Goal: Task Accomplishment & Management: Manage account settings

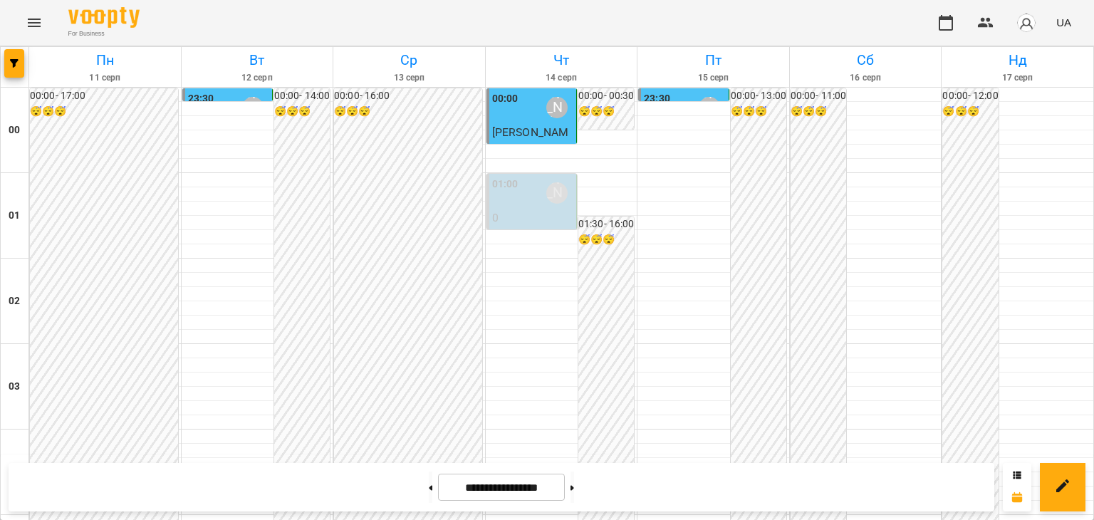
scroll to position [1424, 0]
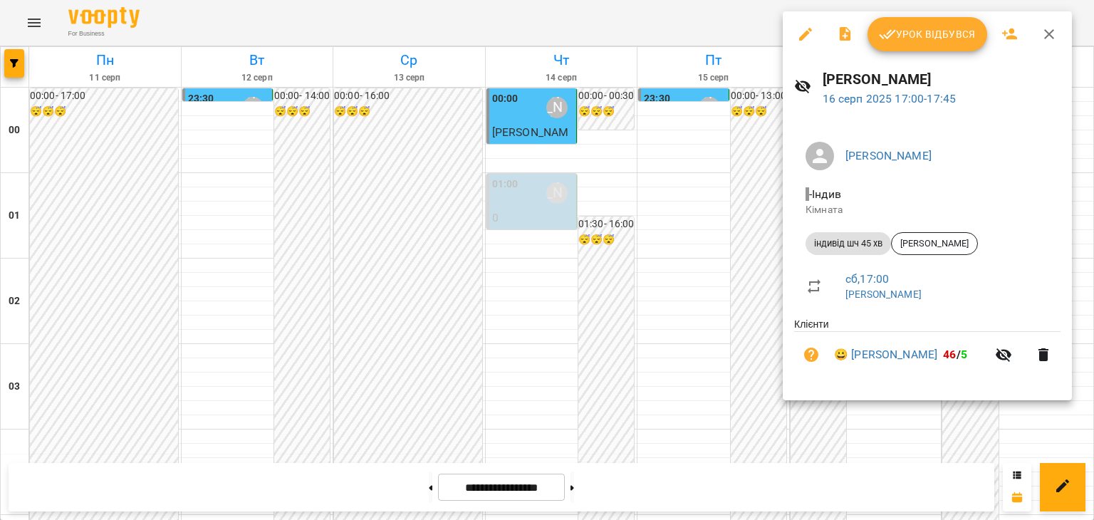
click at [936, 34] on span "Урок відбувся" at bounding box center [927, 34] width 97 height 17
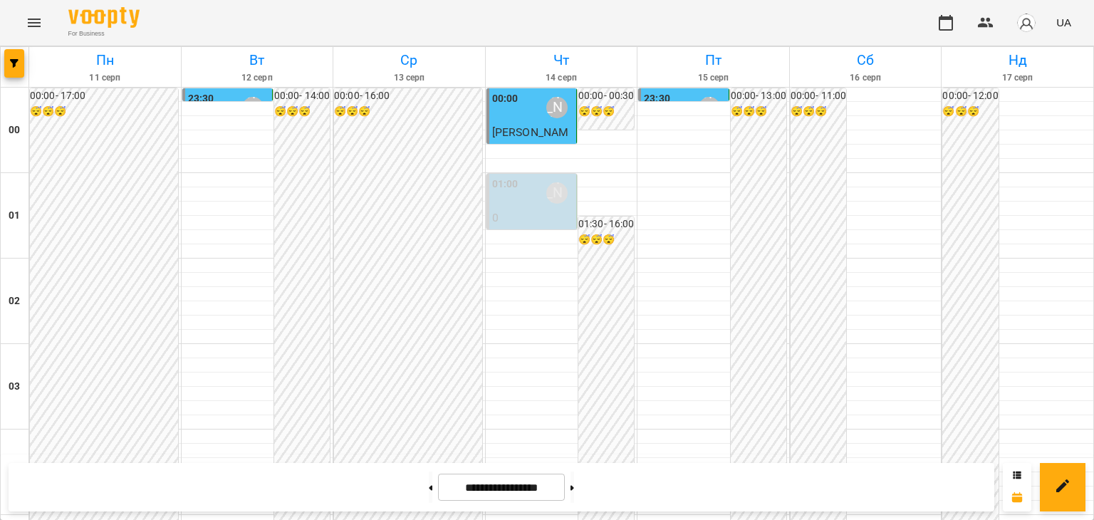
scroll to position [1282, 0]
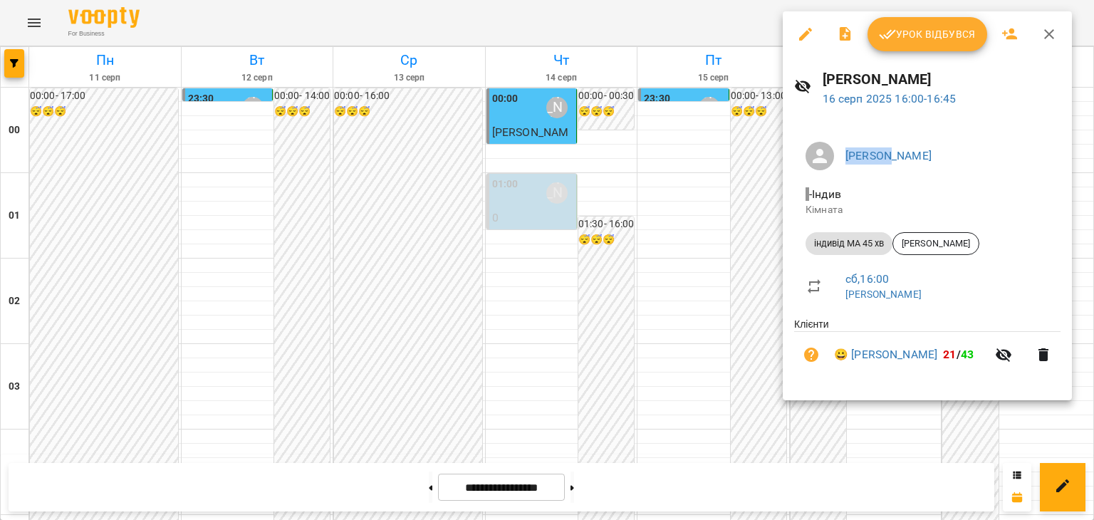
click at [954, 23] on button "Урок відбувся" at bounding box center [927, 34] width 120 height 34
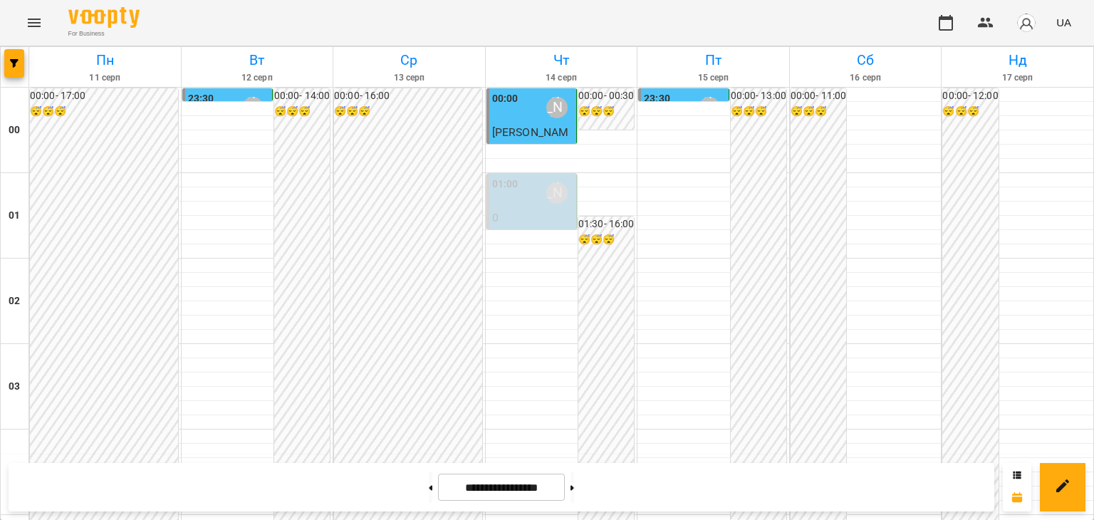
scroll to position [1567, 0]
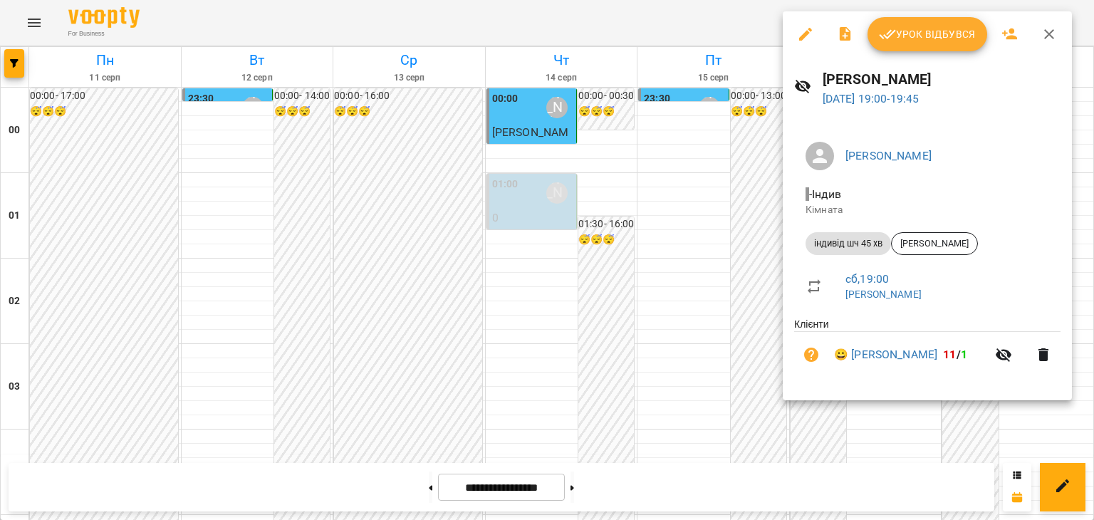
click at [937, 38] on span "Урок відбувся" at bounding box center [927, 34] width 97 height 17
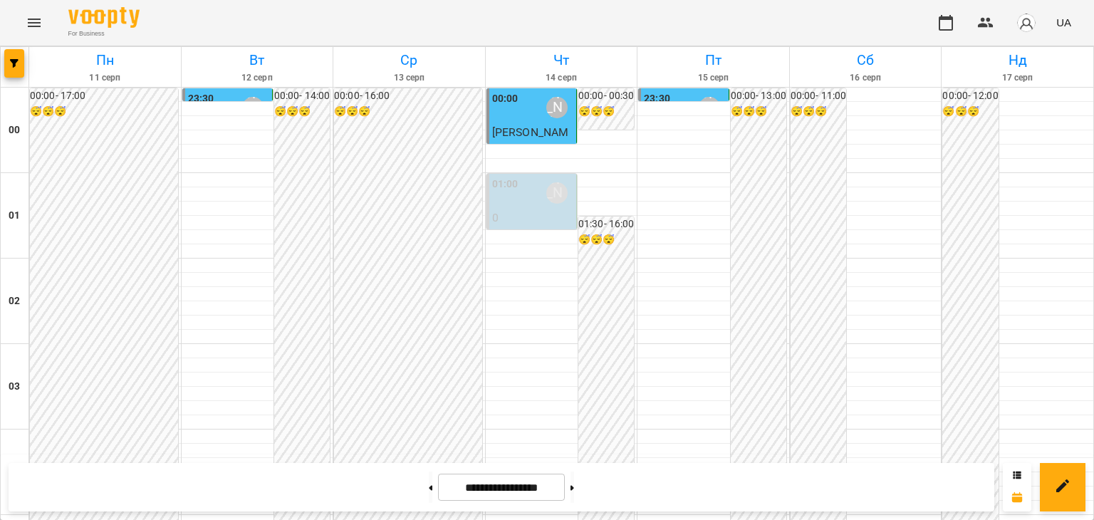
scroll to position [1567, 0]
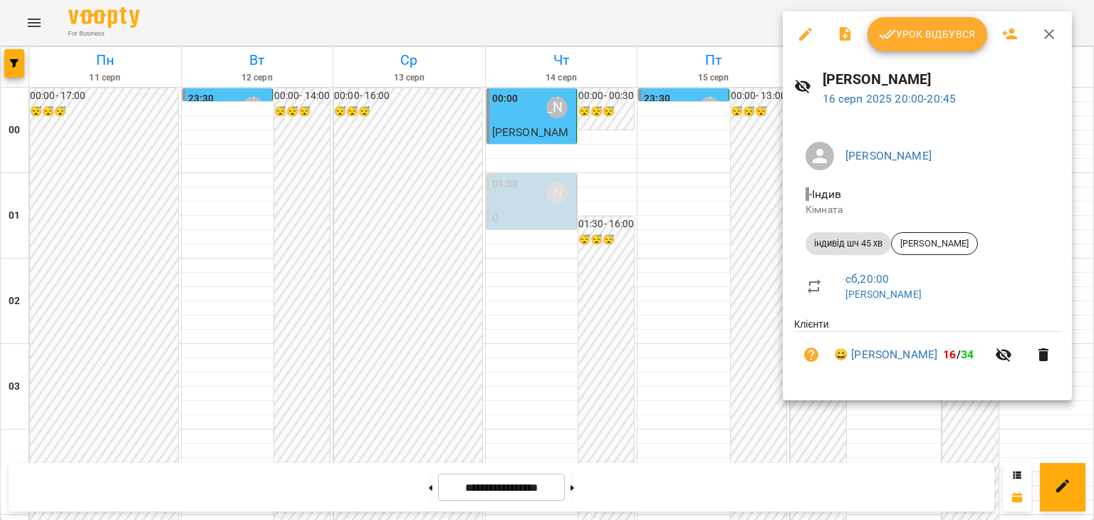
click at [922, 28] on span "Урок відбувся" at bounding box center [927, 34] width 97 height 17
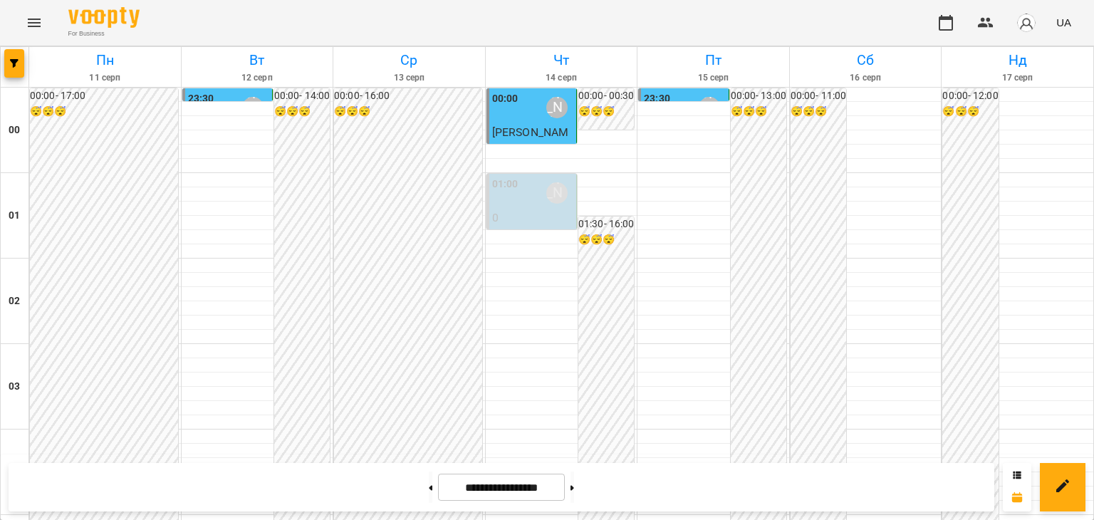
scroll to position [1398, 0]
